Goal: Navigation & Orientation: Find specific page/section

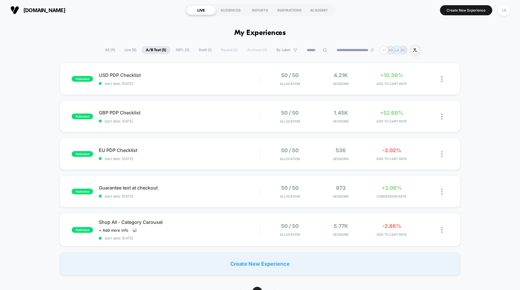
click at [107, 51] on span "All ( 9 )" at bounding box center [110, 50] width 19 height 8
